Goal: Task Accomplishment & Management: Use online tool/utility

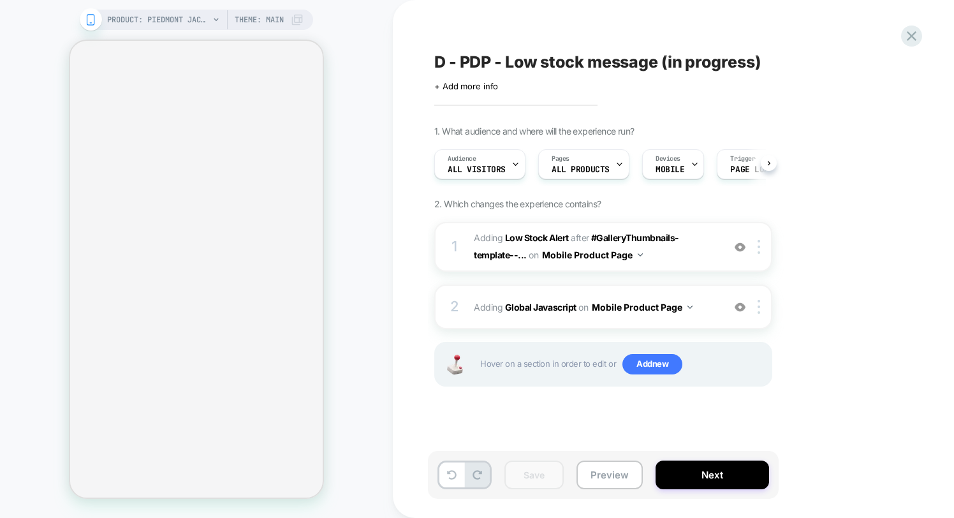
scroll to position [0, 1]
click at [602, 473] on button "Preview" at bounding box center [610, 475] width 66 height 29
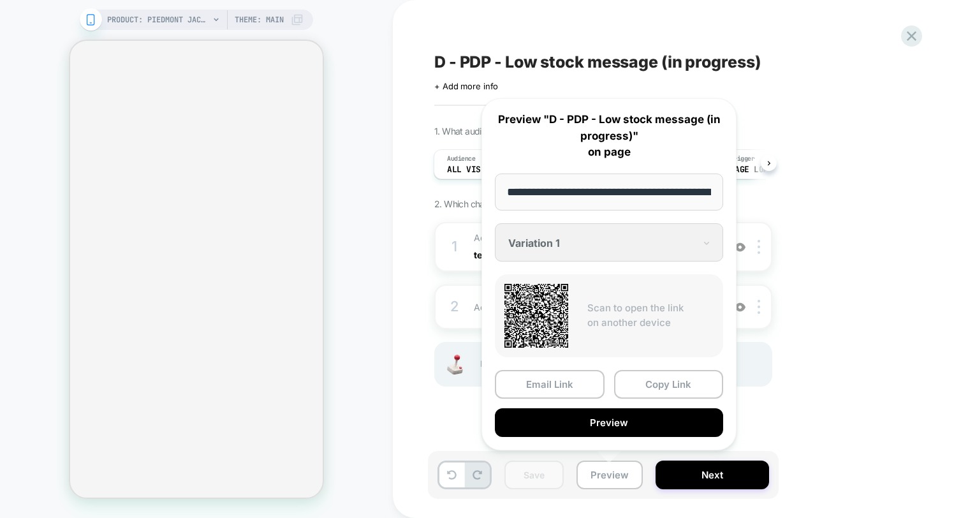
scroll to position [0, 149]
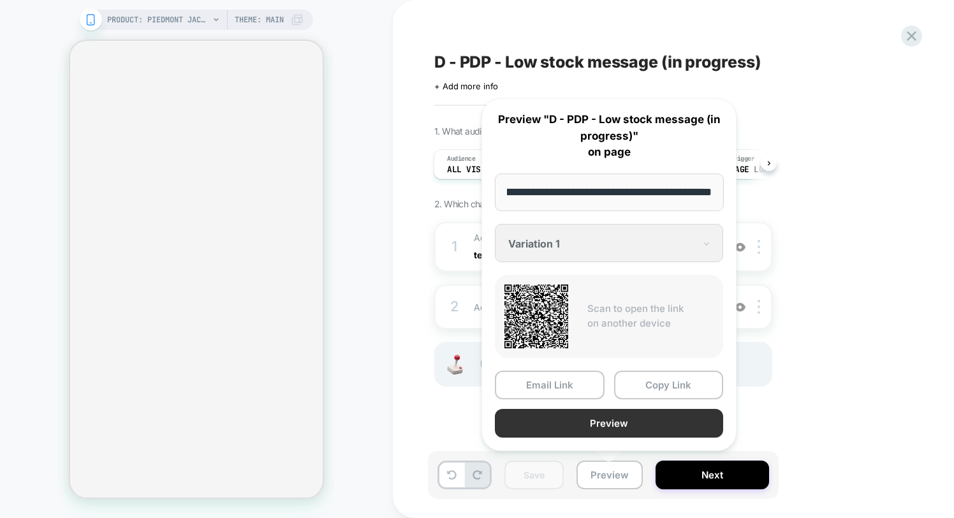
click at [583, 426] on button "Preview" at bounding box center [609, 423] width 228 height 29
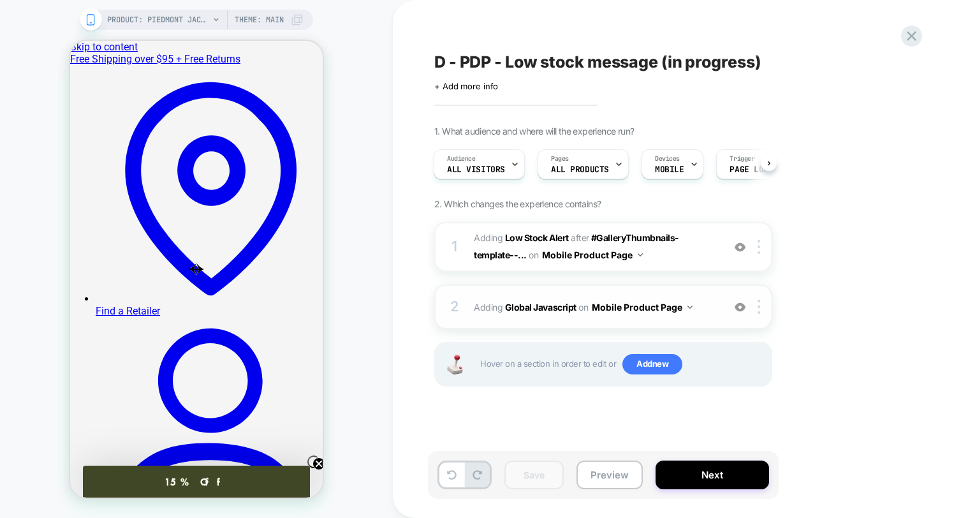
scroll to position [0, 0]
click at [702, 316] on span "Adding Global Javascript on Mobile Product Page" at bounding box center [595, 307] width 243 height 19
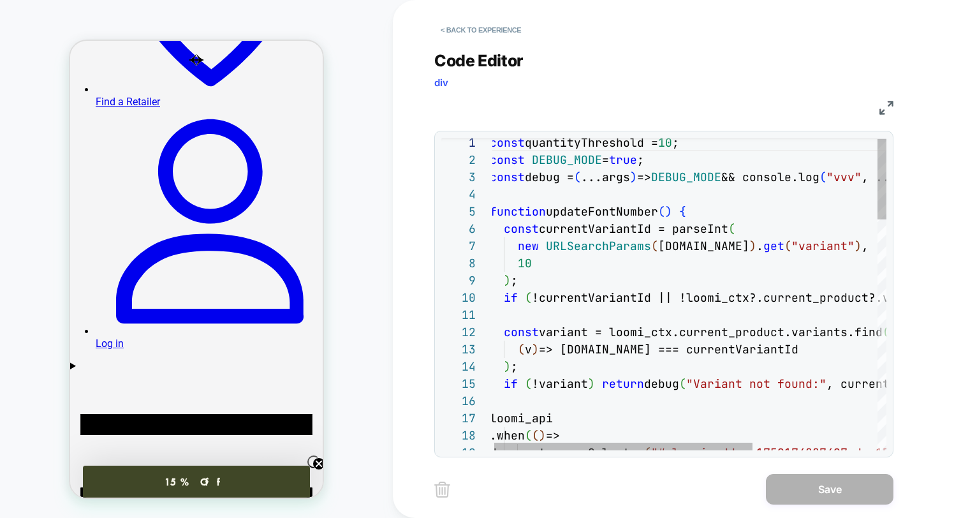
scroll to position [34, 138]
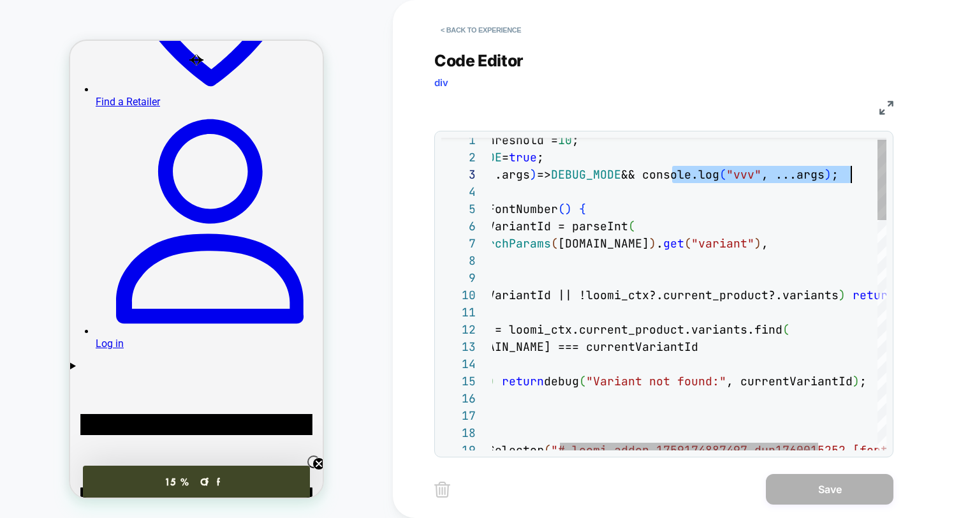
scroll to position [34, 475]
drag, startPoint x: 669, startPoint y: 182, endPoint x: 866, endPoint y: 179, distance: 197.8
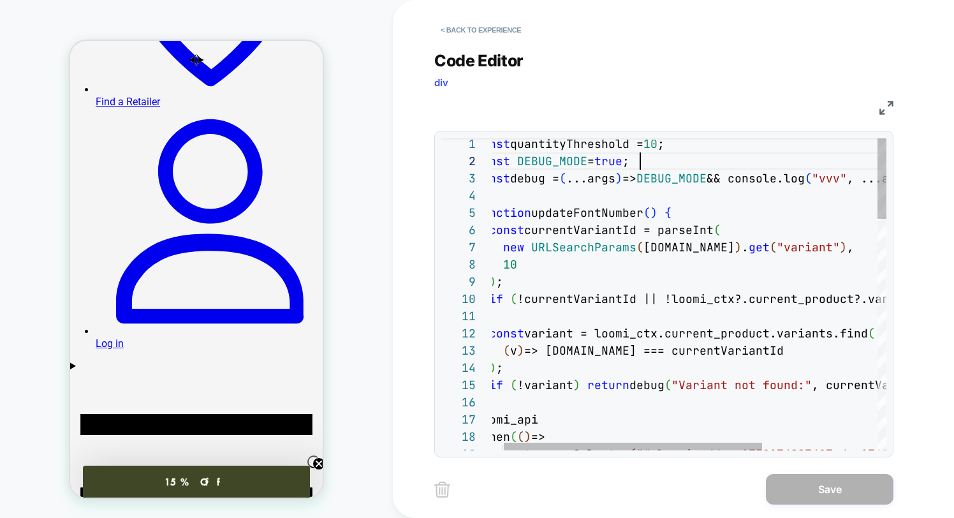
scroll to position [17, 165]
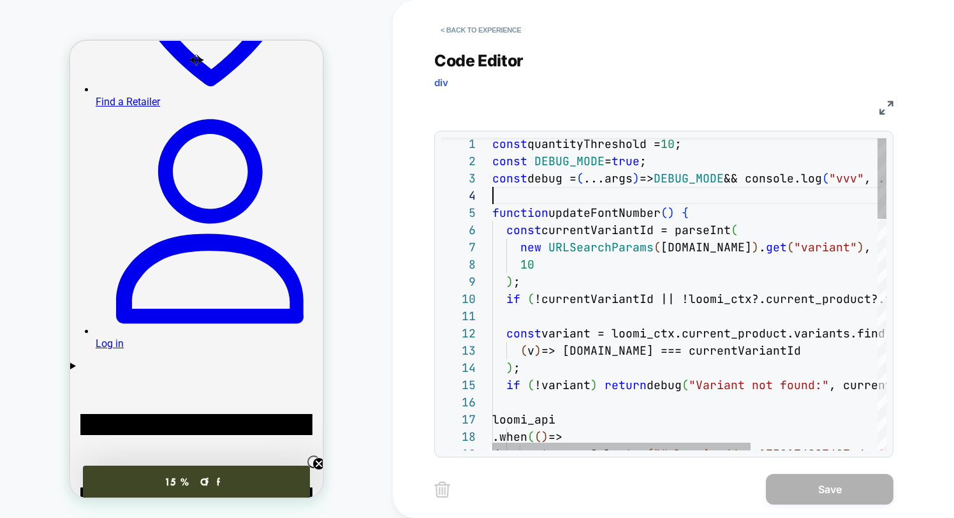
type textarea "**********"
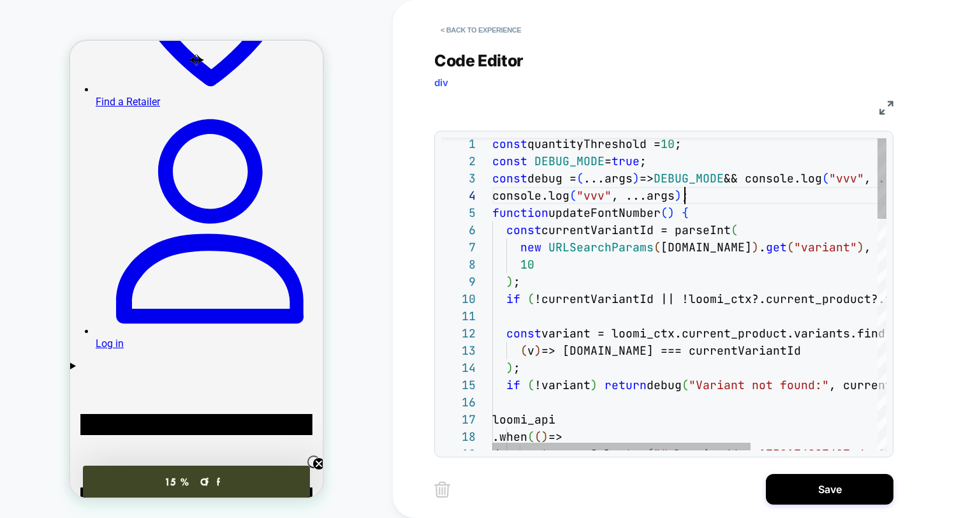
scroll to position [52, 193]
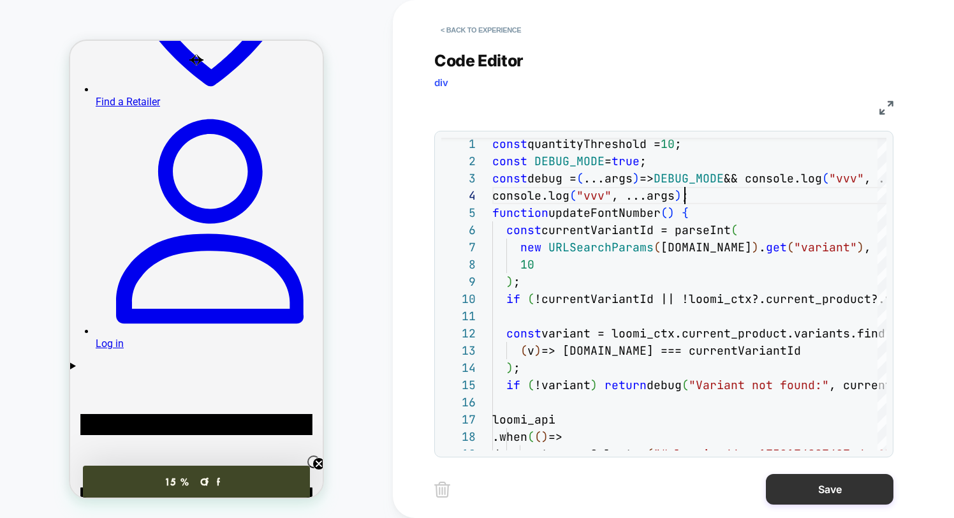
click at [820, 480] on button "Save" at bounding box center [830, 489] width 128 height 31
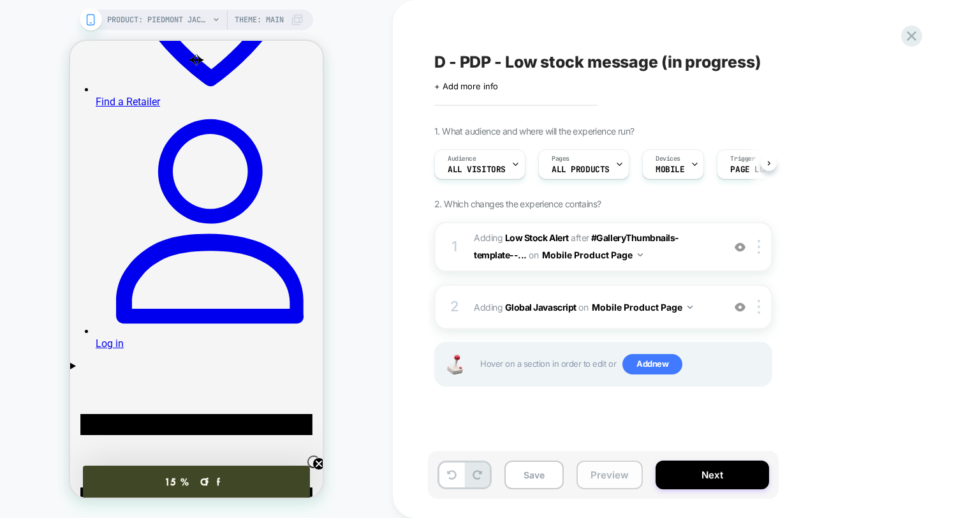
scroll to position [0, 1]
click at [541, 472] on button "Save" at bounding box center [534, 475] width 59 height 29
click at [596, 473] on button "Preview" at bounding box center [610, 475] width 66 height 29
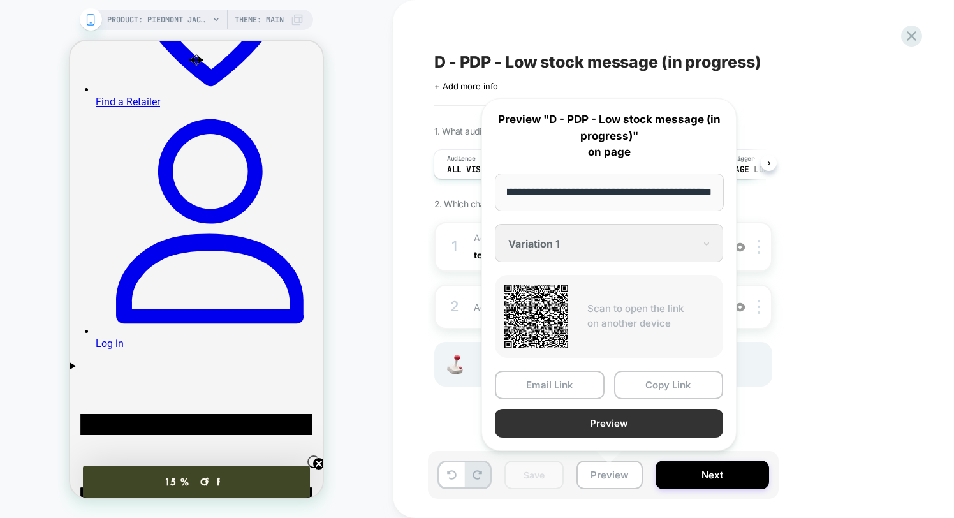
scroll to position [0, 0]
click at [574, 423] on button "Preview" at bounding box center [609, 423] width 228 height 29
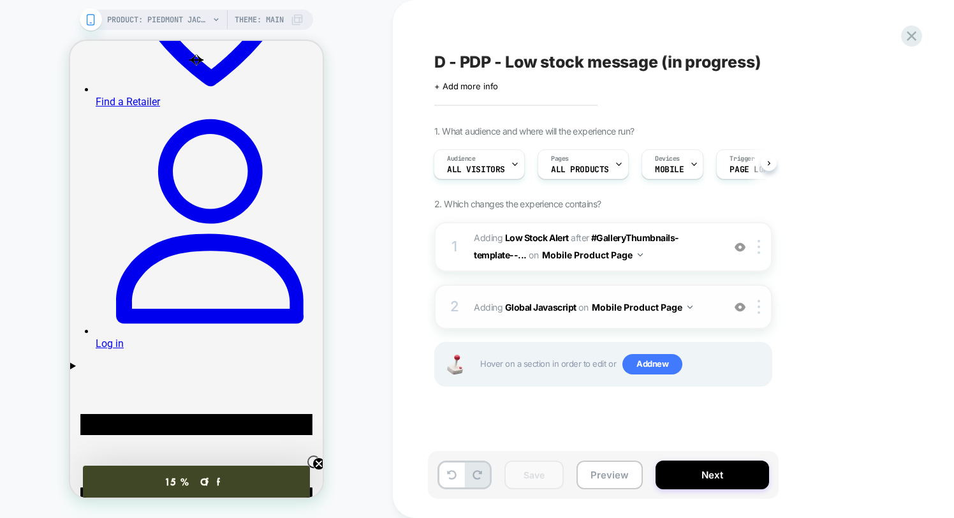
click at [704, 316] on div "2 Adding Global Javascript on Mobile Product Page Add Before Add After Copy to …" at bounding box center [603, 307] width 338 height 45
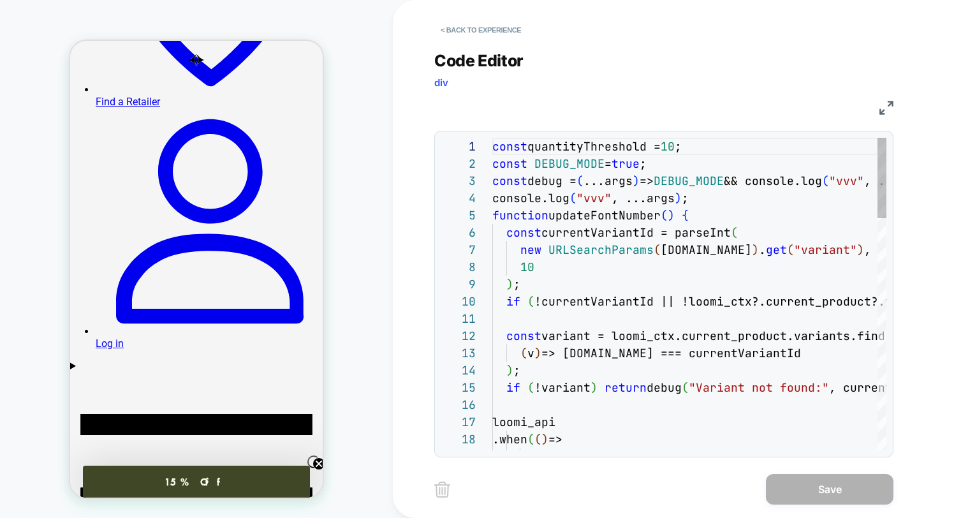
scroll to position [172, 0]
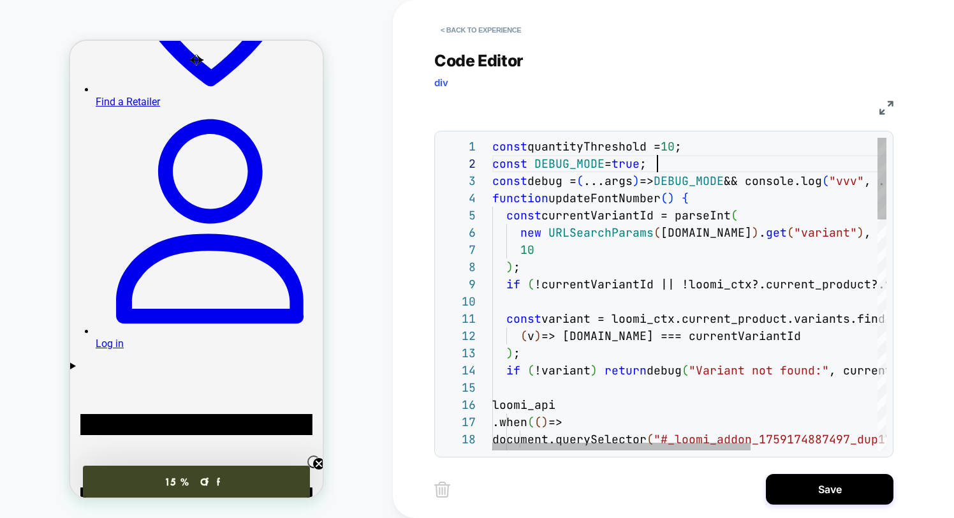
scroll to position [17, 165]
click at [635, 164] on span "true" at bounding box center [626, 163] width 28 height 15
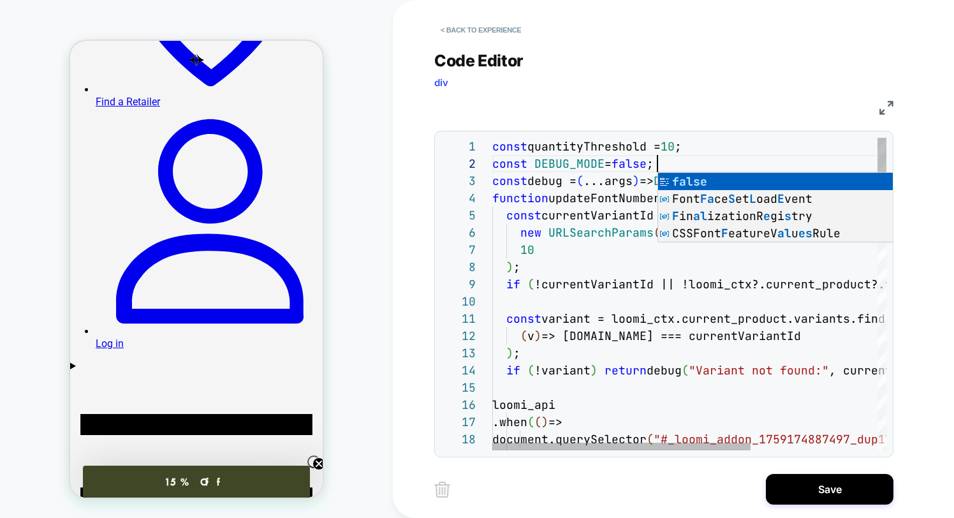
scroll to position [0, 200]
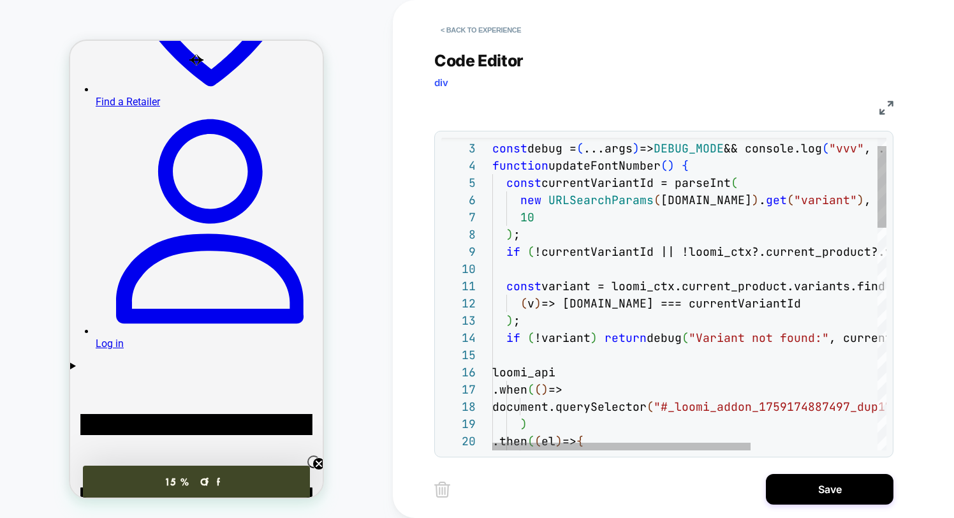
scroll to position [103, 41]
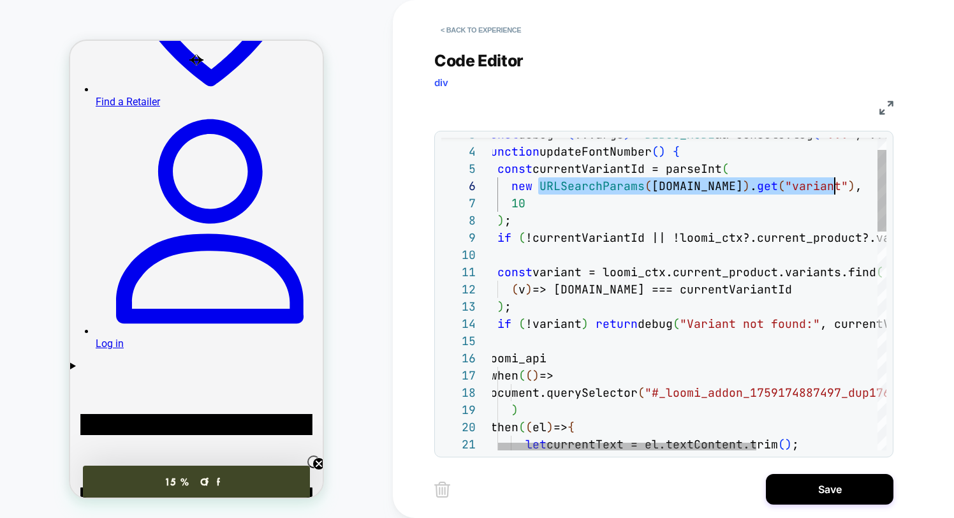
scroll to position [86, 379]
drag, startPoint x: 538, startPoint y: 186, endPoint x: 862, endPoint y: 191, distance: 323.5
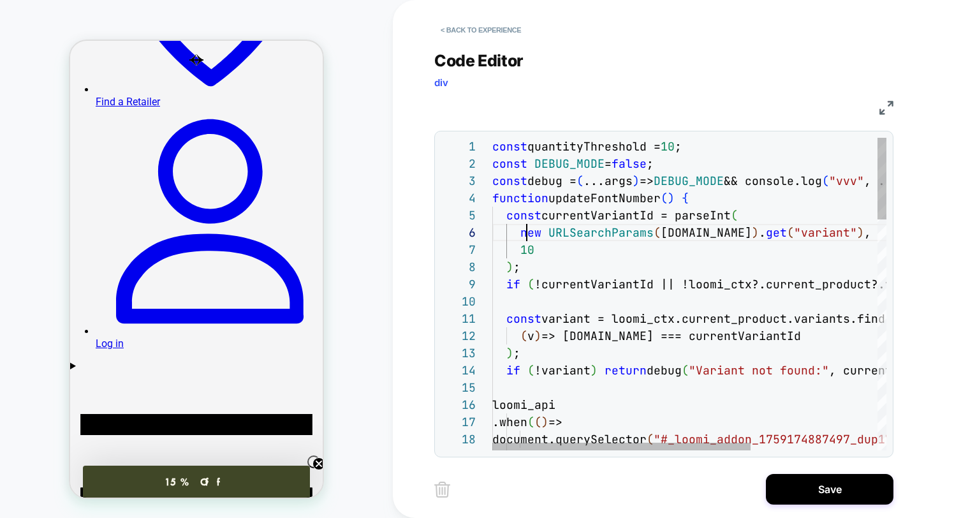
scroll to position [86, 34]
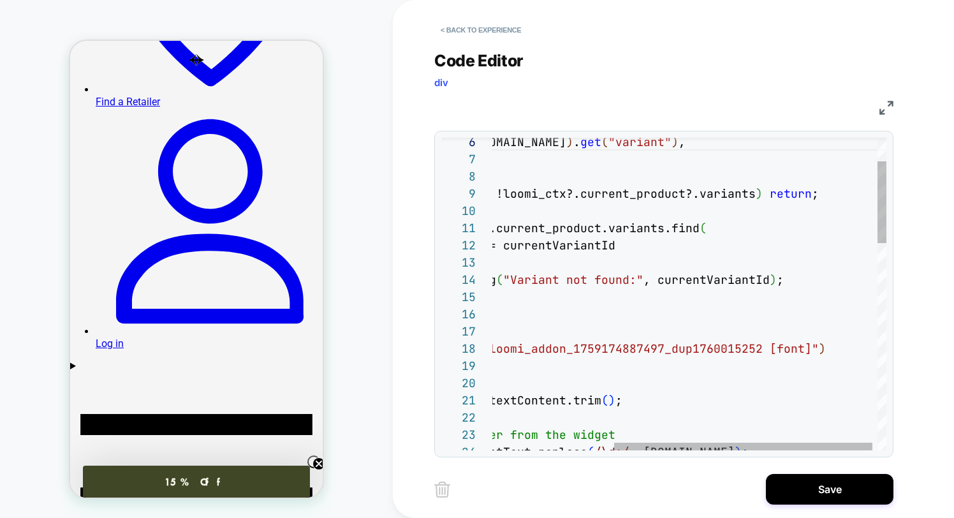
scroll to position [17, 248]
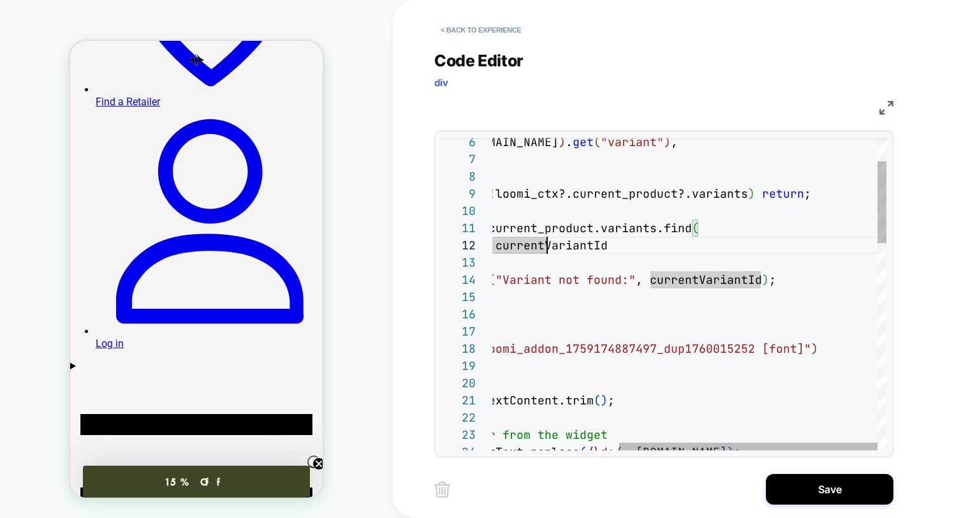
scroll to position [86, 76]
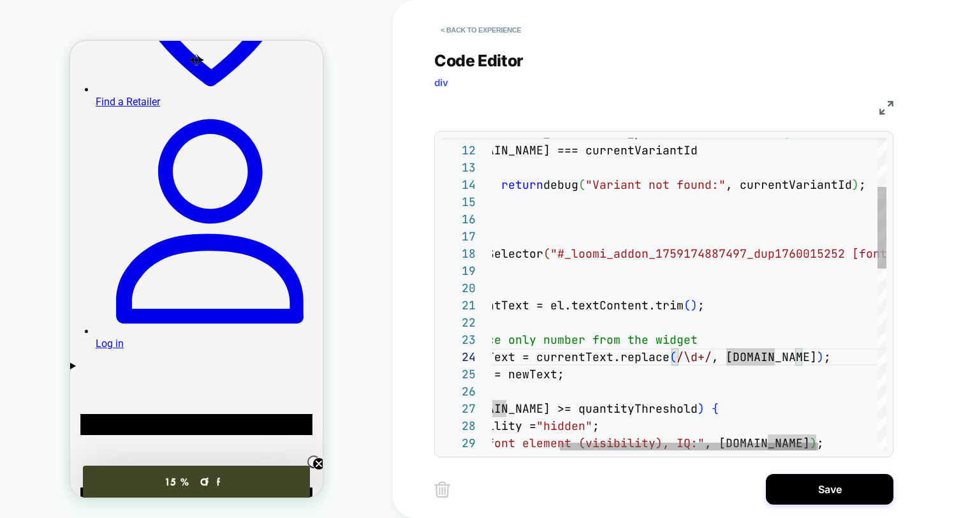
scroll to position [86, 76]
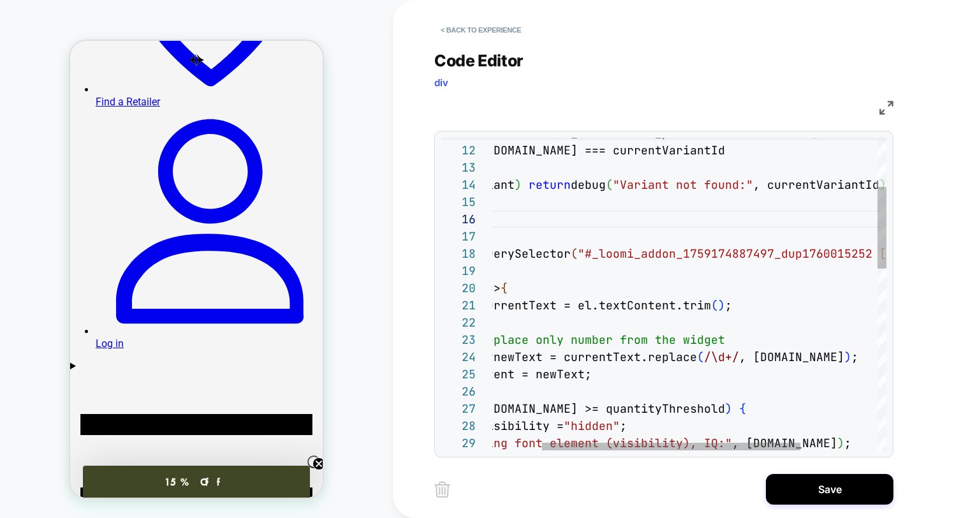
scroll to position [69, 0]
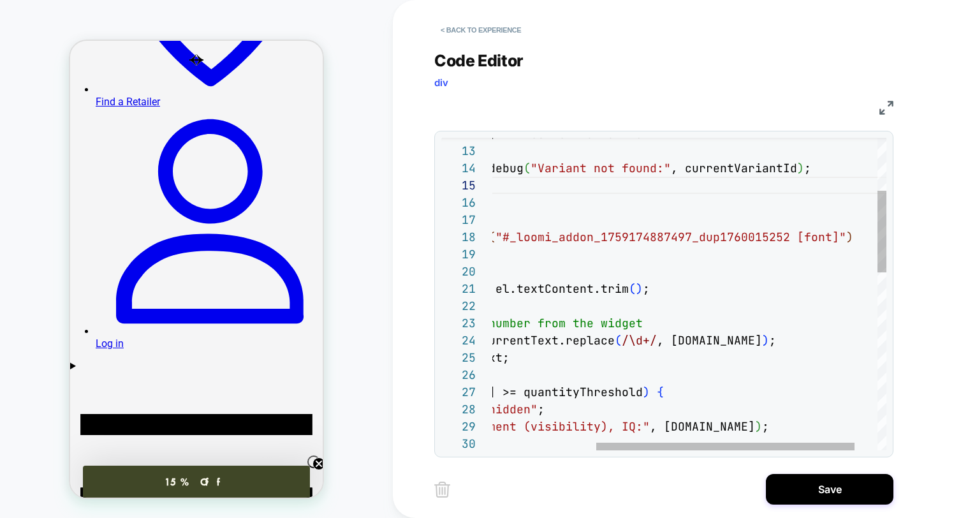
scroll to position [121, 365]
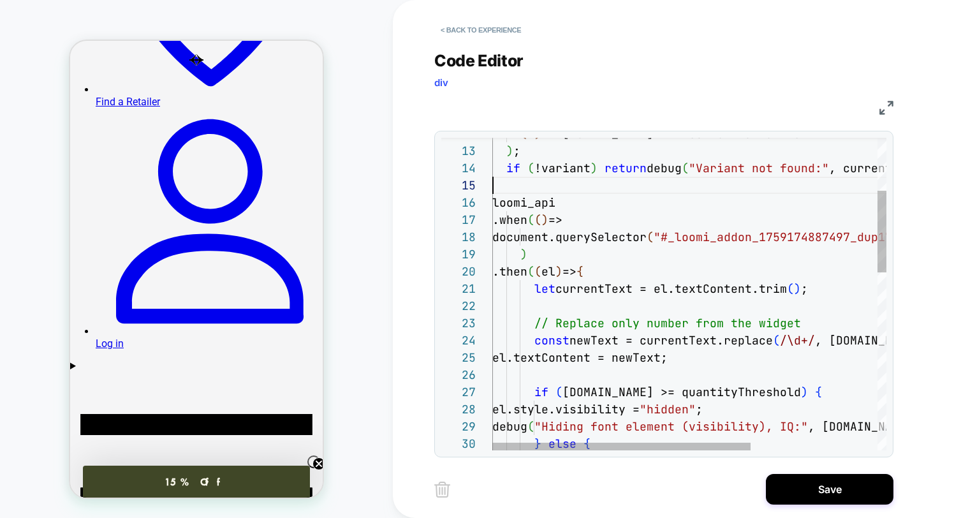
scroll to position [138, 14]
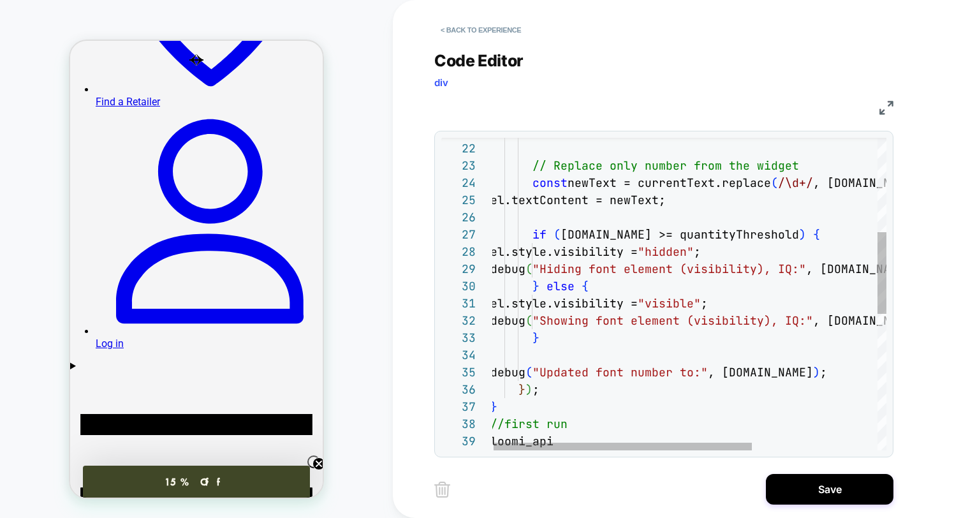
scroll to position [121, 41]
click at [533, 244] on div "let currentText = el.textContent.trim ( ) ; // Replace only number from the wid…" at bounding box center [785, 373] width 588 height 1191
click at [531, 298] on div "let currentText = el.textContent.trim ( ) ; // Replace only number from the wid…" at bounding box center [785, 373] width 588 height 1191
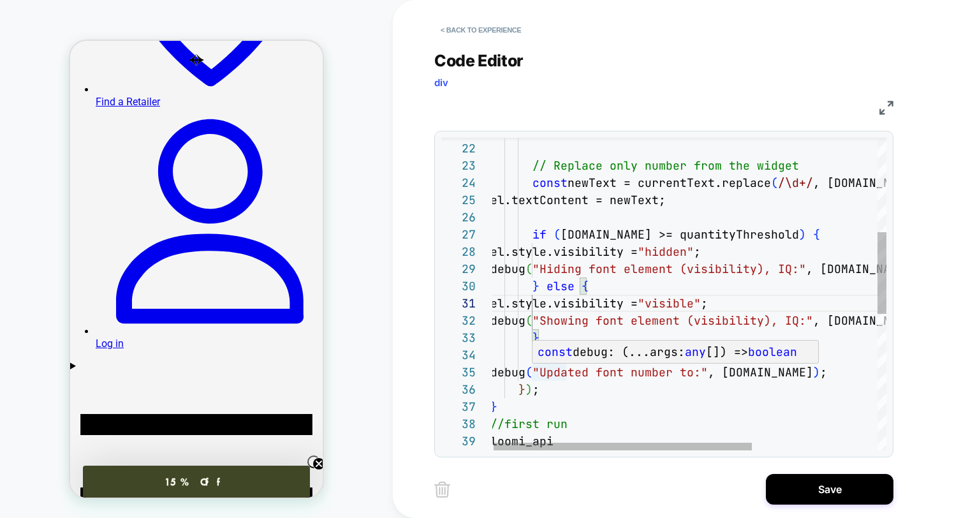
scroll to position [69, 55]
click at [542, 373] on div "let currentText = el.textContent.trim ( ) ; // Replace only number from the wid…" at bounding box center [785, 373] width 588 height 1191
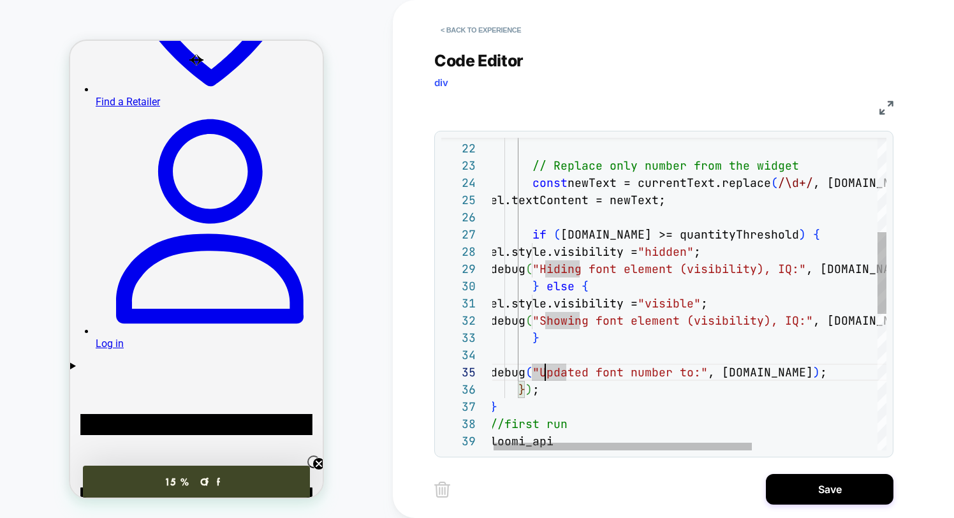
click at [542, 373] on div "let currentText = el.textContent.trim ( ) ; // Replace only number from the wid…" at bounding box center [785, 373] width 588 height 1191
click at [517, 227] on div "let currentText = el.textContent.trim ( ) ; // Replace only number from the wid…" at bounding box center [785, 373] width 588 height 1191
click at [519, 219] on div "let currentText = el.textContent.trim ( ) ; // Replace only number from the wid…" at bounding box center [787, 373] width 588 height 1191
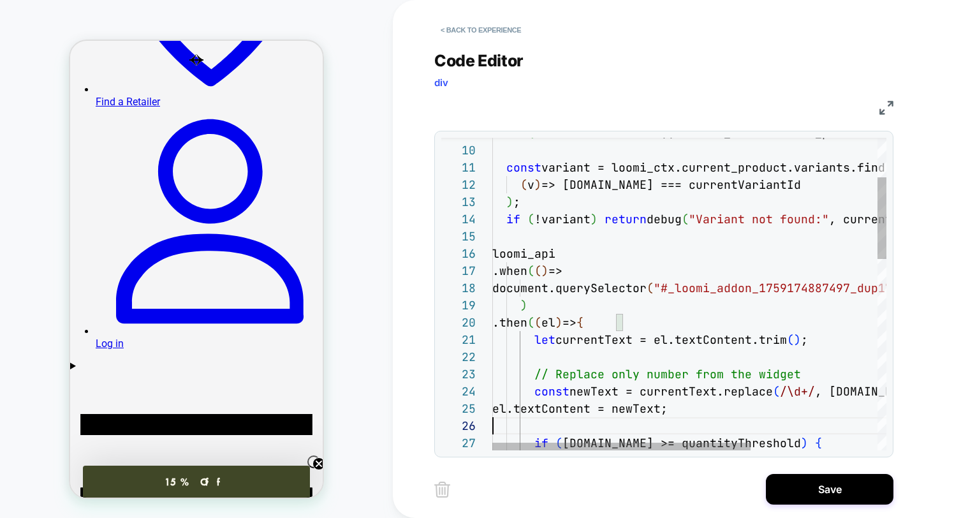
type textarea "**********"
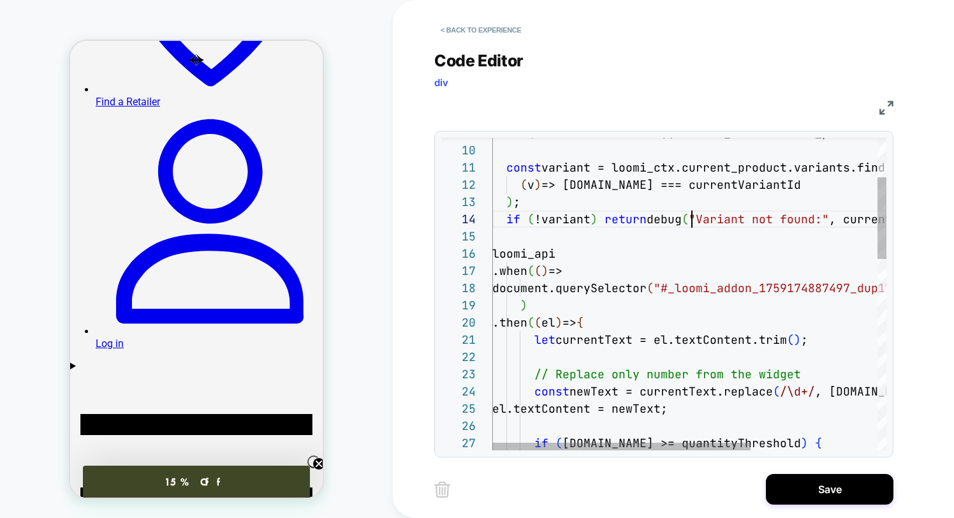
scroll to position [52, 200]
